Goal: Information Seeking & Learning: Check status

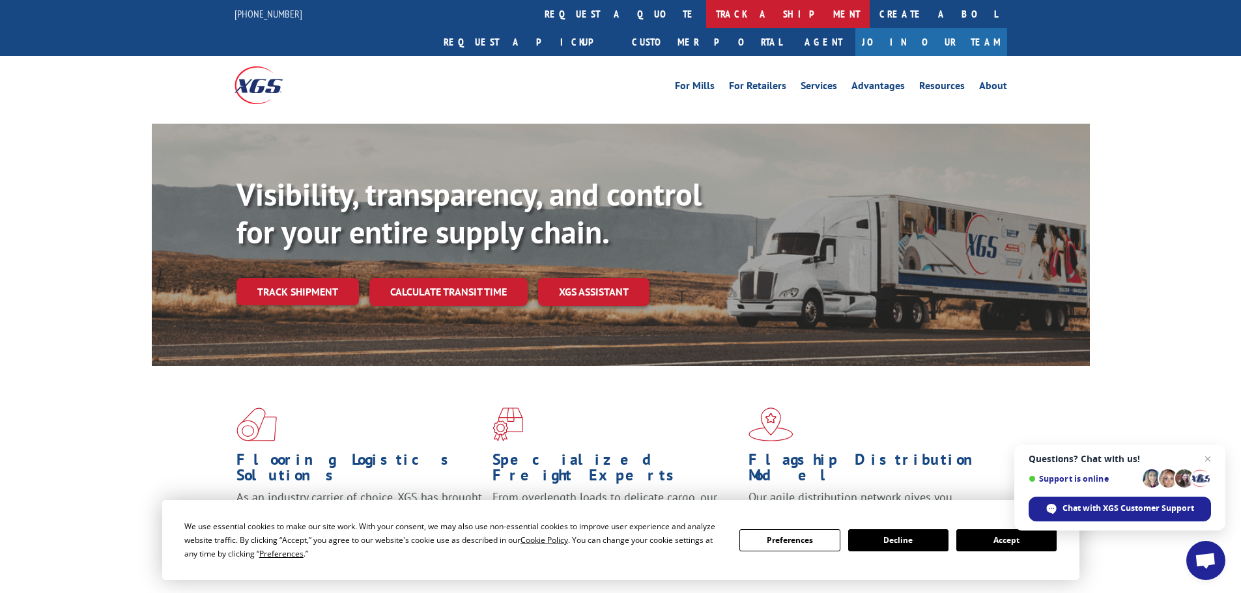
click at [706, 12] on link "track a shipment" at bounding box center [787, 14] width 163 height 28
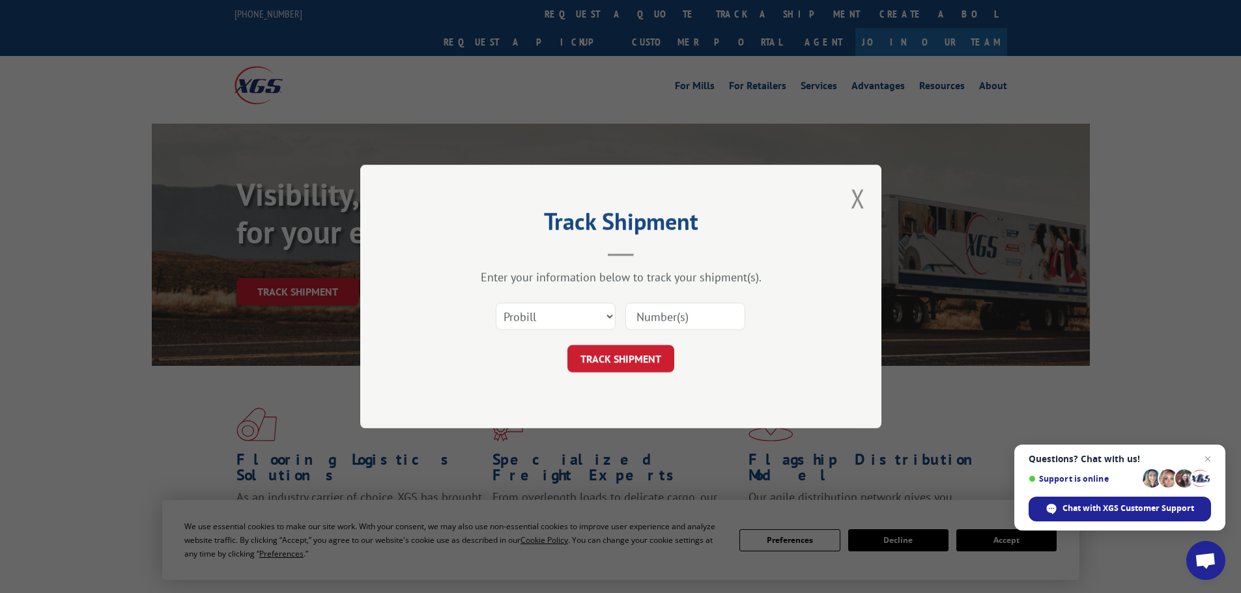
click at [754, 329] on div "Select category... Probill BOL PO" at bounding box center [620, 316] width 391 height 43
click at [706, 309] on input at bounding box center [685, 316] width 120 height 27
type input "17477596"
click at [567, 345] on button "TRACK SHIPMENT" at bounding box center [620, 358] width 107 height 27
click at [629, 367] on button "TRACK SHIPMENT" at bounding box center [620, 358] width 107 height 27
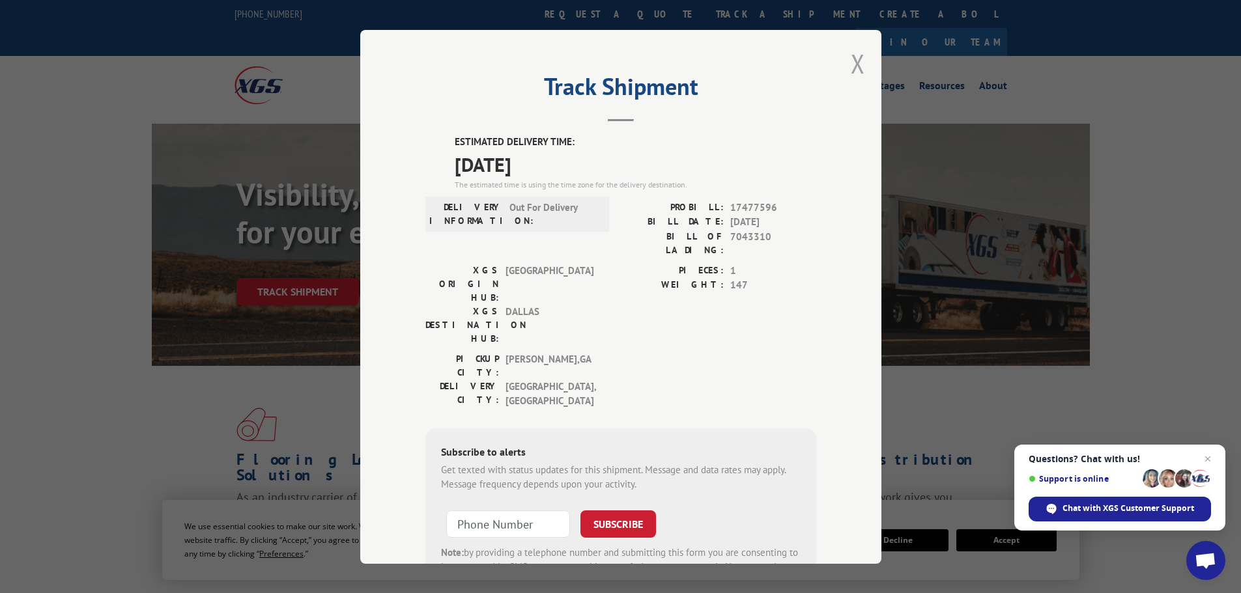
click at [853, 61] on button "Close modal" at bounding box center [858, 63] width 14 height 35
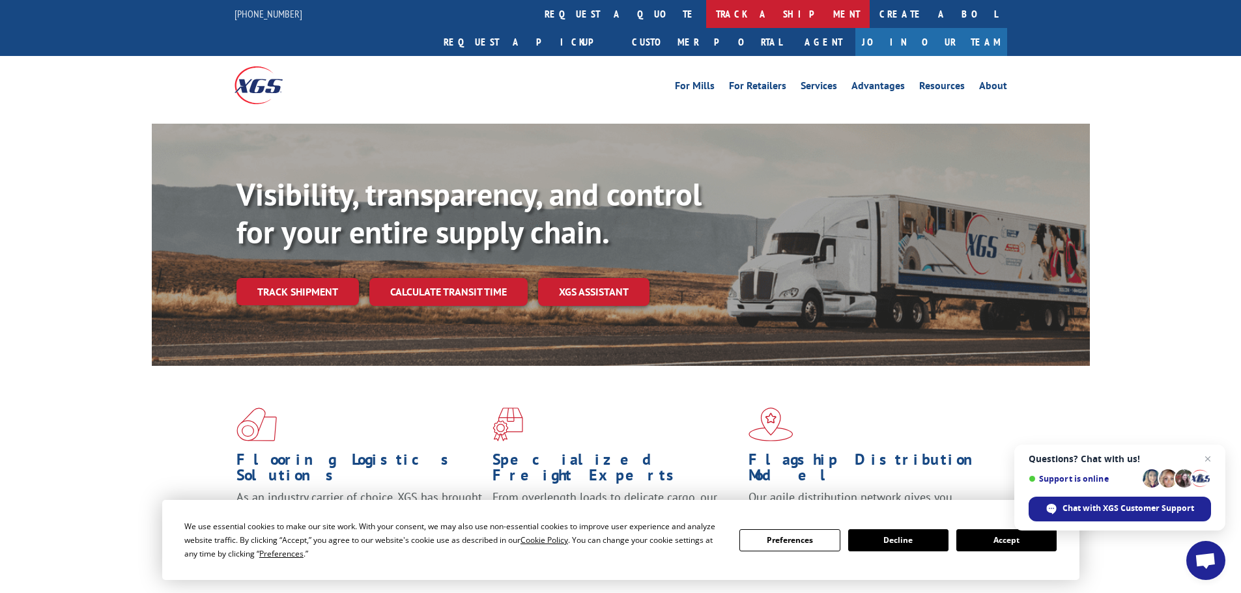
click at [706, 24] on link "track a shipment" at bounding box center [787, 14] width 163 height 28
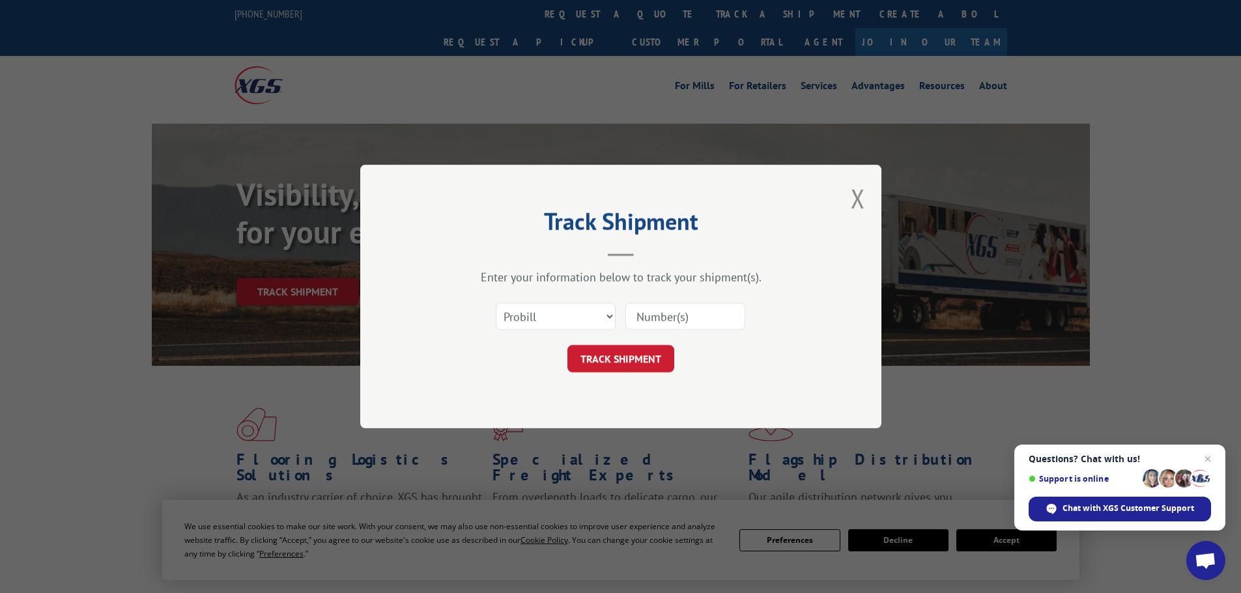
click at [661, 311] on input at bounding box center [685, 316] width 120 height 27
type input "5499558"
click at [567, 345] on button "TRACK SHIPMENT" at bounding box center [620, 358] width 107 height 27
click at [539, 307] on select "Select category... Probill BOL PO" at bounding box center [556, 316] width 120 height 27
select select "bol"
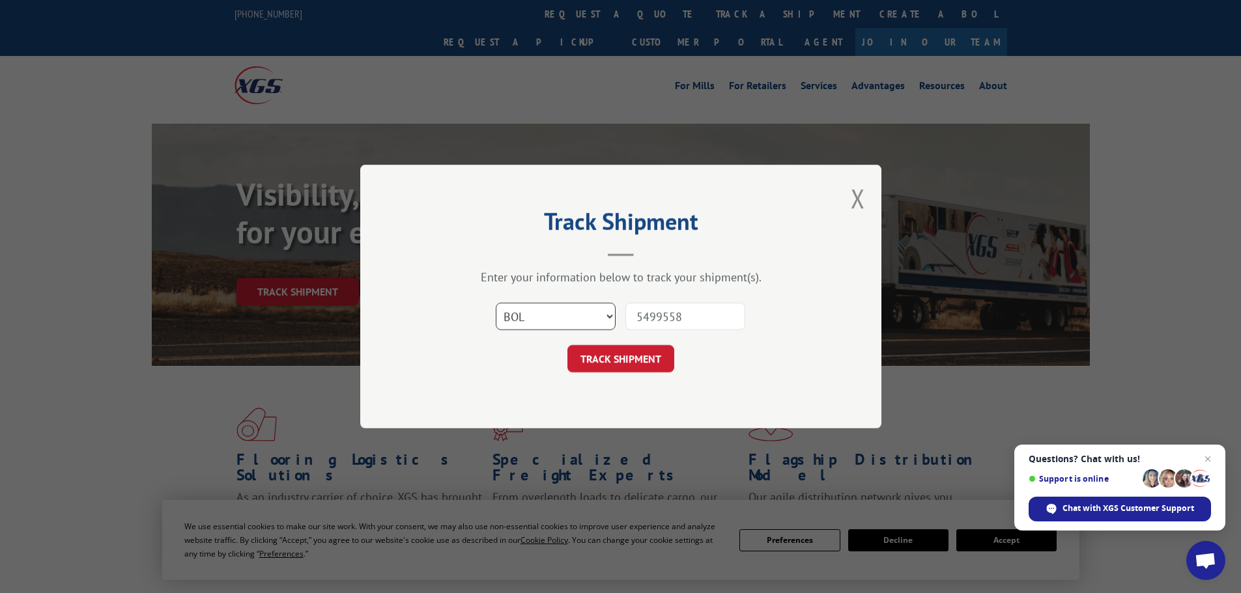
click at [496, 303] on select "Select category... Probill BOL PO" at bounding box center [556, 316] width 120 height 27
click at [653, 365] on button "TRACK SHIPMENT" at bounding box center [620, 358] width 107 height 27
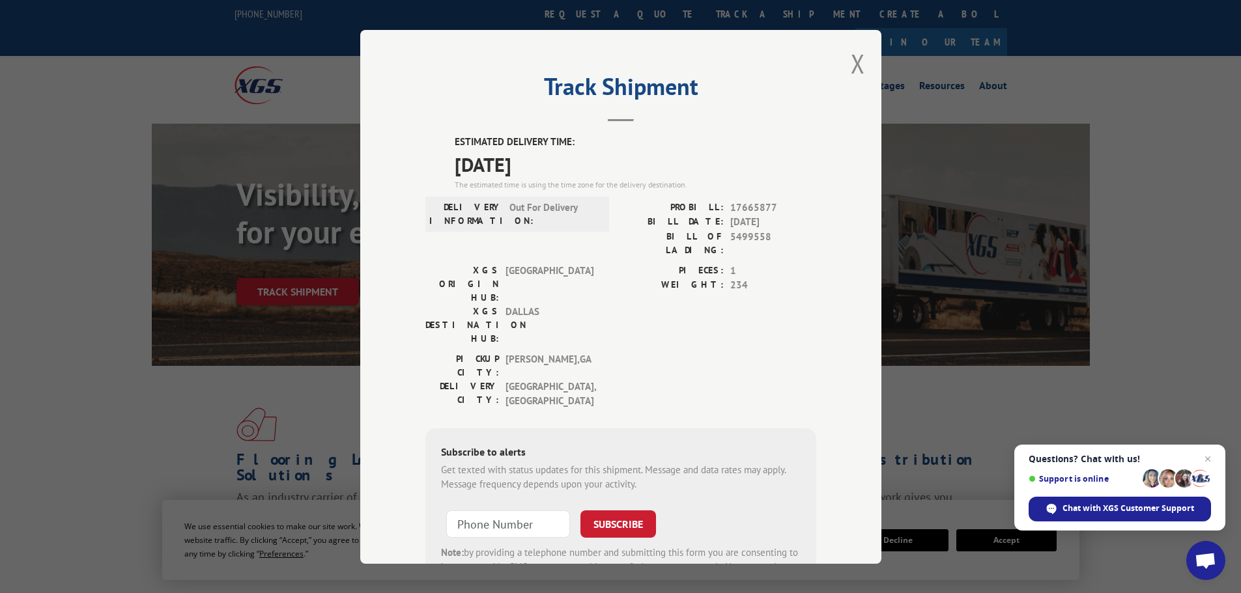
click at [841, 63] on div "Track Shipment ESTIMATED DELIVERY TIME: [DATE] The estimated time is using the …" at bounding box center [620, 297] width 521 height 534
click at [855, 67] on button "Close modal" at bounding box center [858, 63] width 14 height 35
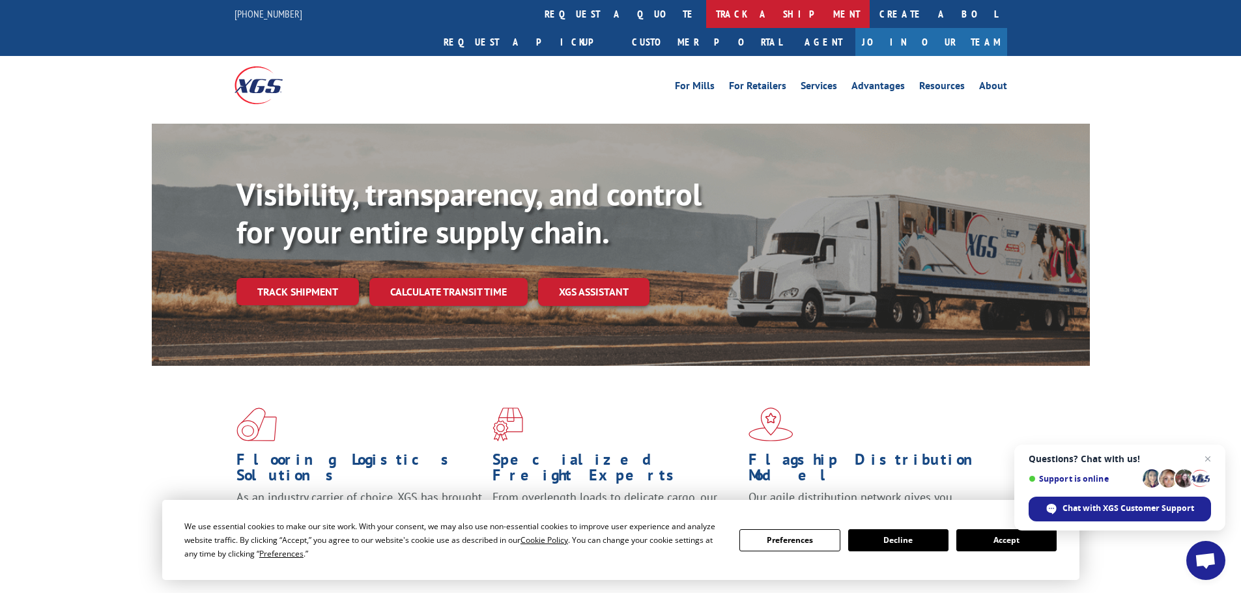
click at [706, 18] on link "track a shipment" at bounding box center [787, 14] width 163 height 28
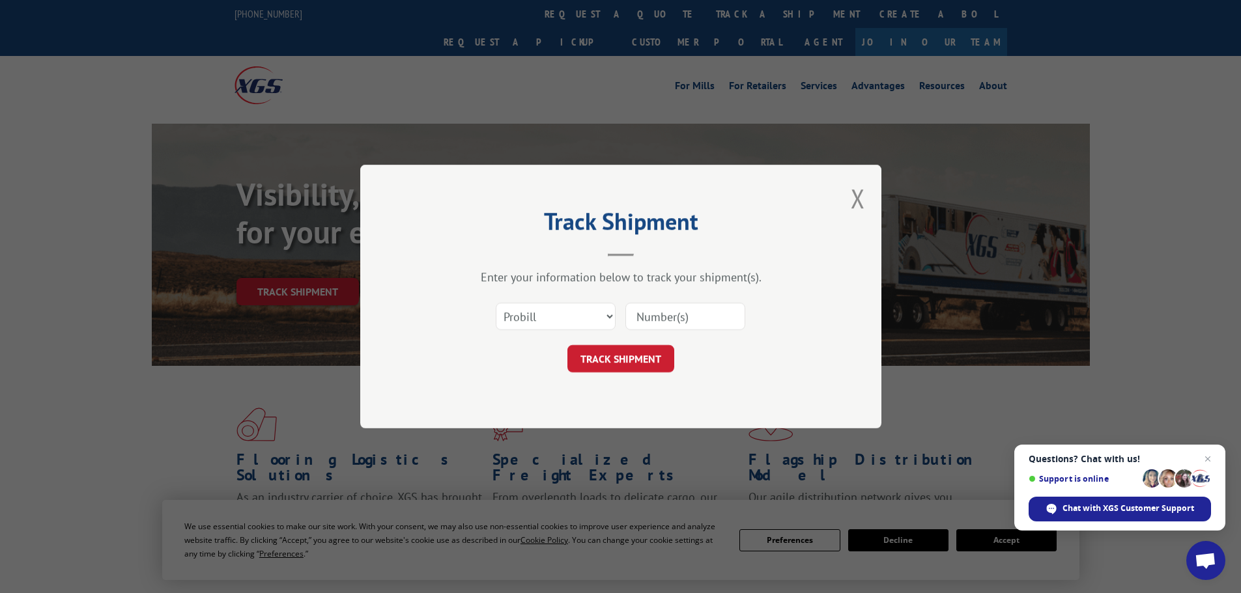
click at [670, 313] on input at bounding box center [685, 316] width 120 height 27
type input "17477596"
click at [567, 345] on button "TRACK SHIPMENT" at bounding box center [620, 358] width 107 height 27
